Goal: Transaction & Acquisition: Purchase product/service

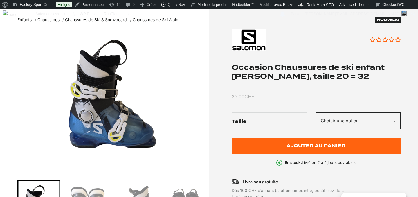
scroll to position [81, 0]
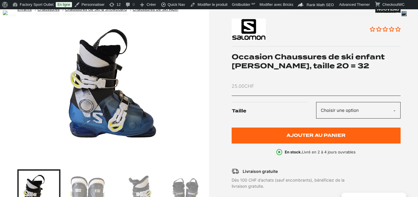
click at [334, 109] on select "Choisir une option 32" at bounding box center [358, 110] width 84 height 17
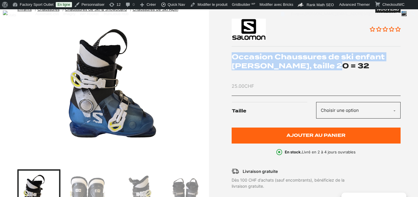
drag, startPoint x: 228, startPoint y: 53, endPoint x: 338, endPoint y: 69, distance: 110.8
click at [338, 69] on div "Nouveau Aucun avis Occasion Chaussures de ski enfant [PERSON_NAME], taille 20 =…" at bounding box center [306, 149] width 189 height 286
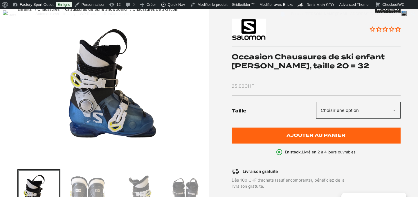
click at [336, 82] on div "25.00 CHF" at bounding box center [315, 86] width 169 height 8
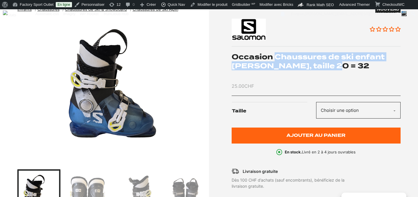
drag, startPoint x: 275, startPoint y: 56, endPoint x: 345, endPoint y: 68, distance: 71.4
click at [345, 68] on h1 "Occasion Chaussures de ski enfant [PERSON_NAME], taille 20 = 32" at bounding box center [315, 61] width 169 height 18
copy h1 "Chaussures de ski enfant [PERSON_NAME], taille 20 = 32"
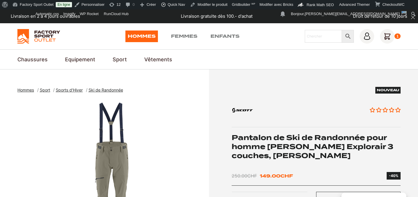
scroll to position [58, 0]
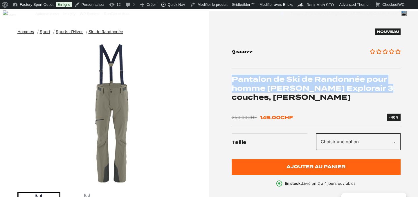
drag, startPoint x: 232, startPoint y: 78, endPoint x: 386, endPoint y: 87, distance: 154.0
click at [386, 87] on h1 "Pantalon de Ski de Randonnée pour homme [PERSON_NAME] Explorair 3 couches, [PER…" at bounding box center [315, 88] width 169 height 27
copy h1 "Pantalon de Ski de Randonnée pour homme SCOTT Explorair 3 couches"
click at [341, 142] on select "Choisir une option M" at bounding box center [358, 141] width 84 height 17
click at [126, 103] on img "1 of 2" at bounding box center [111, 113] width 189 height 145
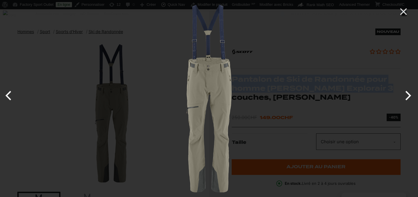
click at [213, 102] on img at bounding box center [209, 98] width 197 height 197
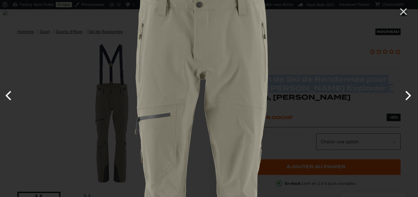
click at [213, 102] on img at bounding box center [201, 90] width 580 height 580
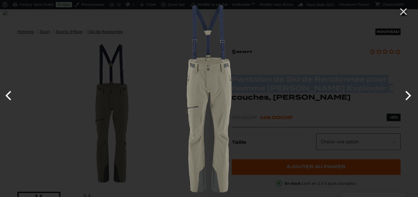
click at [407, 97] on button "Next" at bounding box center [407, 95] width 22 height 29
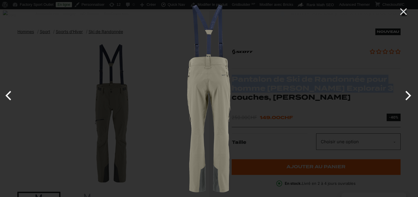
click at [407, 97] on button "Next" at bounding box center [407, 95] width 22 height 29
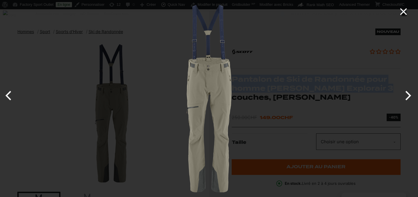
click at [403, 13] on icon "Close" at bounding box center [403, 12] width 12 height 12
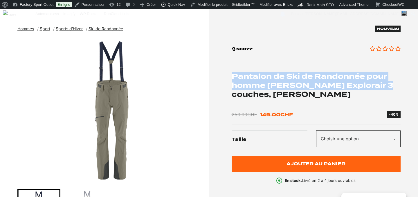
scroll to position [0, 0]
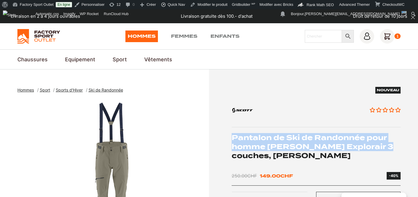
click at [122, 167] on img "1 of 2" at bounding box center [111, 171] width 189 height 145
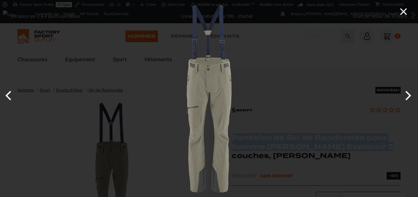
click at [404, 10] on icon "Close" at bounding box center [403, 11] width 7 height 7
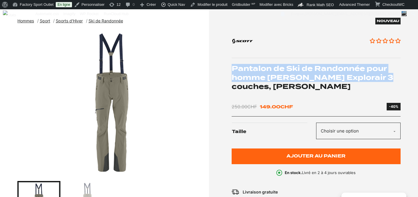
scroll to position [69, 0]
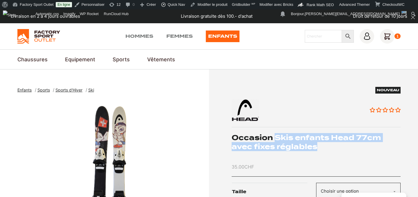
drag, startPoint x: 276, startPoint y: 136, endPoint x: 325, endPoint y: 153, distance: 51.9
click at [325, 153] on div "Nouveau Aucun avis Occasion Skis enfants Head 77cm avec fixes réglables 35.00 C…" at bounding box center [315, 161] width 169 height 149
copy h1 "Skis enfants Head 77cm avec fixes réglables"
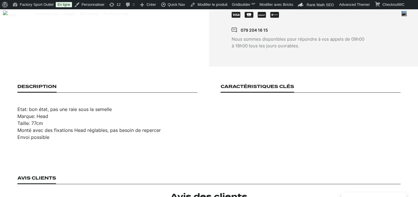
scroll to position [327, 0]
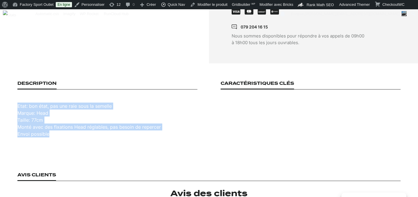
drag, startPoint x: 19, startPoint y: 99, endPoint x: 68, endPoint y: 137, distance: 62.4
click at [68, 137] on section "Description Etat: bon état, pas une raie sous la semelle Marque: Head Taille: 7…" at bounding box center [209, 108] width 418 height 91
copy ul "Etat: bon état, pas une raie sous la semelle Marque: Head Taille: 77cm Monté av…"
